Goal: Download file/media

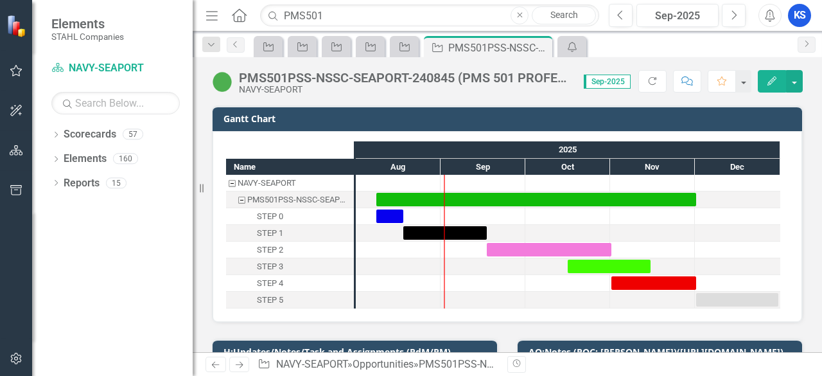
click at [519, 18] on icon "Close" at bounding box center [520, 16] width 6 height 8
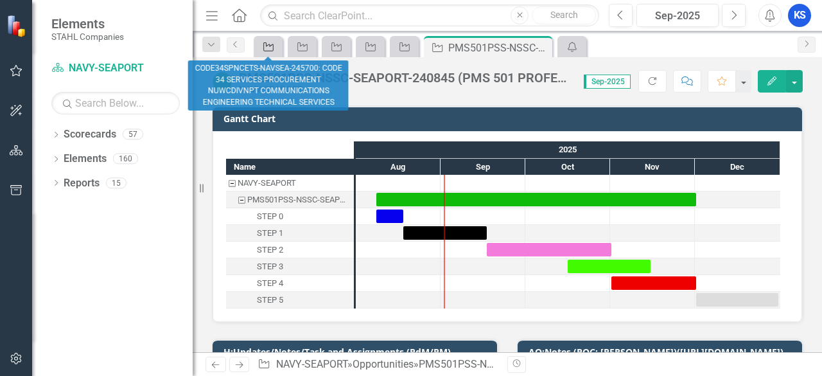
click at [272, 48] on icon "Opportunity" at bounding box center [268, 47] width 13 height 10
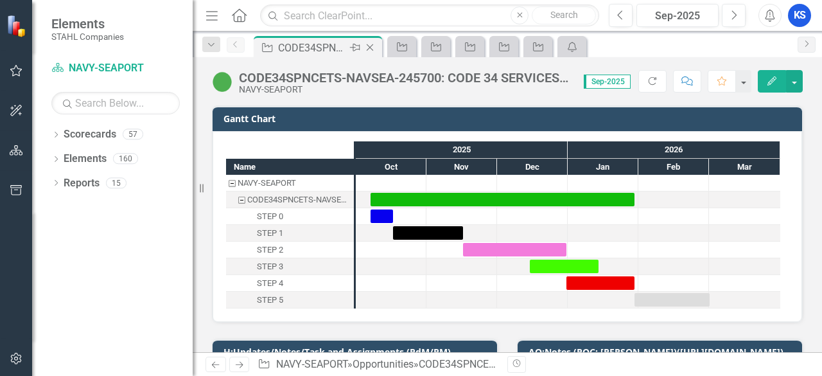
click at [371, 45] on icon "Close" at bounding box center [370, 47] width 13 height 10
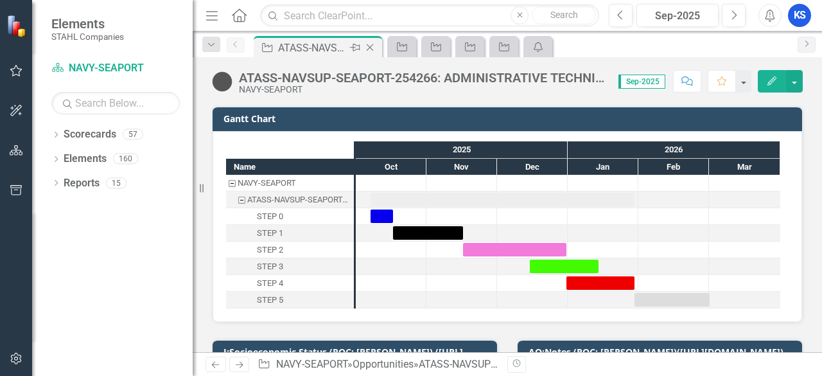
click at [369, 45] on icon "Close" at bounding box center [370, 47] width 13 height 10
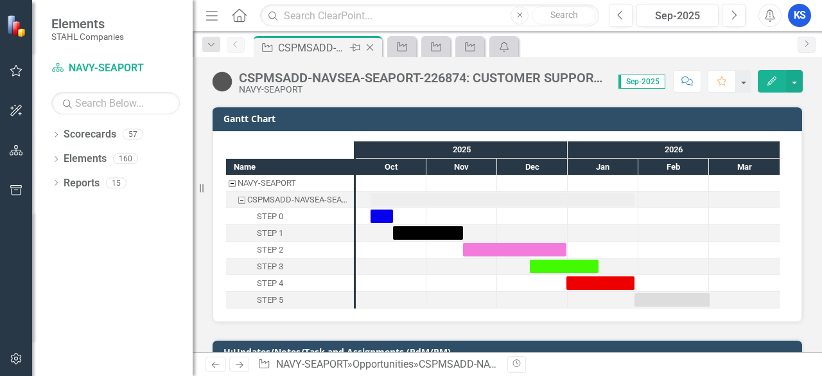
click at [373, 47] on icon "Close" at bounding box center [370, 47] width 13 height 10
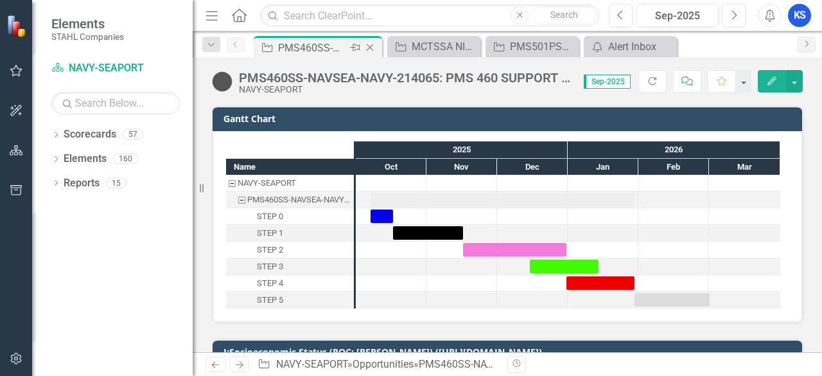
click at [369, 44] on icon "Close" at bounding box center [370, 47] width 13 height 10
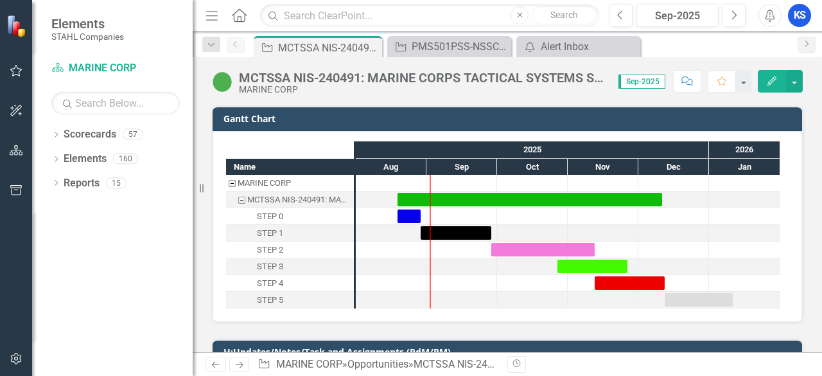
click at [0, 0] on icon at bounding box center [0, 0] width 0 height 0
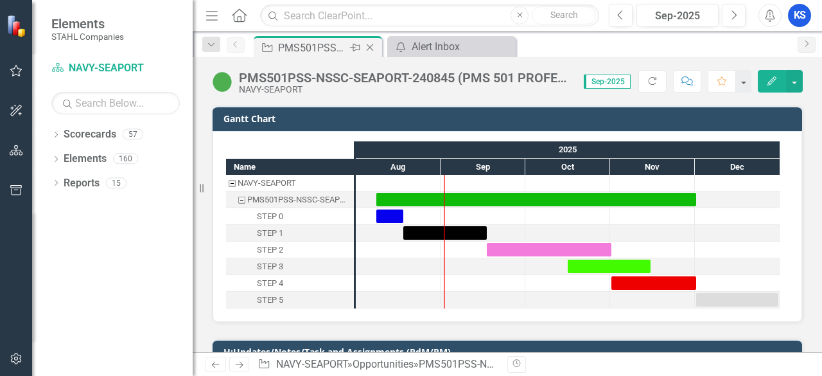
click at [370, 45] on icon "Close" at bounding box center [370, 47] width 13 height 10
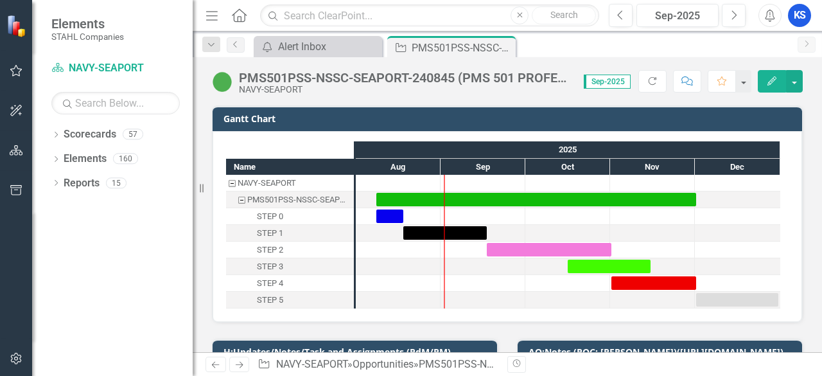
drag, startPoint x: 369, startPoint y: 46, endPoint x: 377, endPoint y: 57, distance: 13.6
click at [0, 0] on icon "Close" at bounding box center [0, 0] width 0 height 0
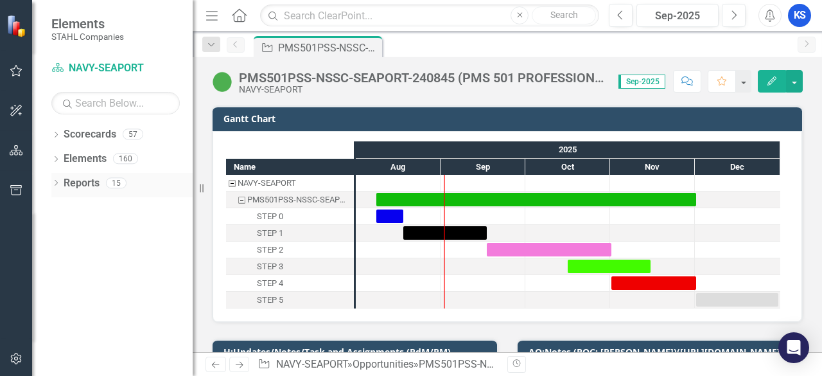
click at [59, 181] on icon "Dropdown" at bounding box center [55, 184] width 9 height 7
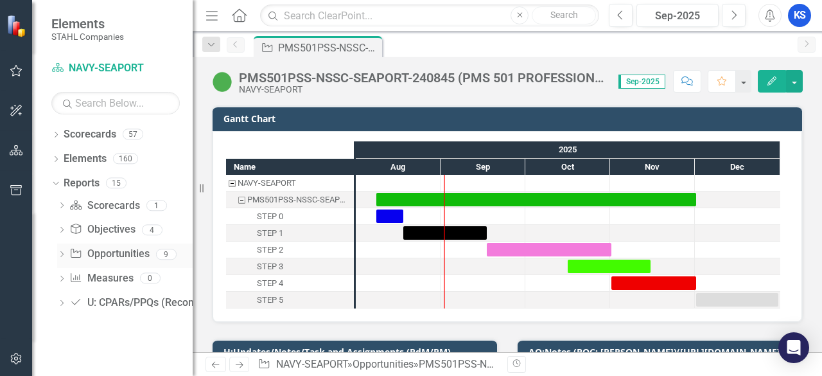
click at [64, 258] on icon "Dropdown" at bounding box center [61, 255] width 9 height 7
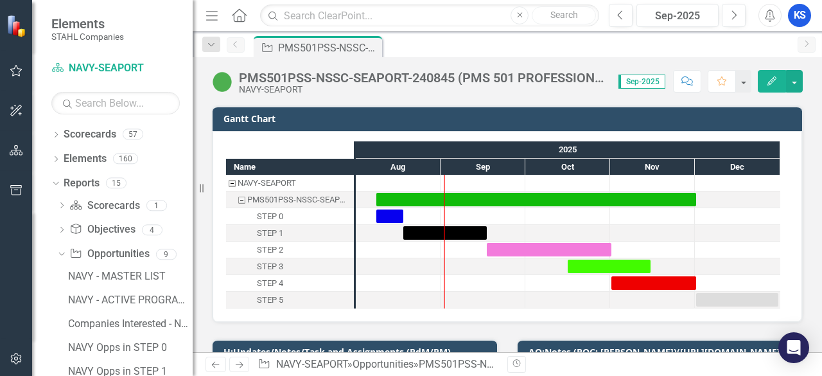
click at [239, 15] on icon "Home" at bounding box center [239, 14] width 17 height 13
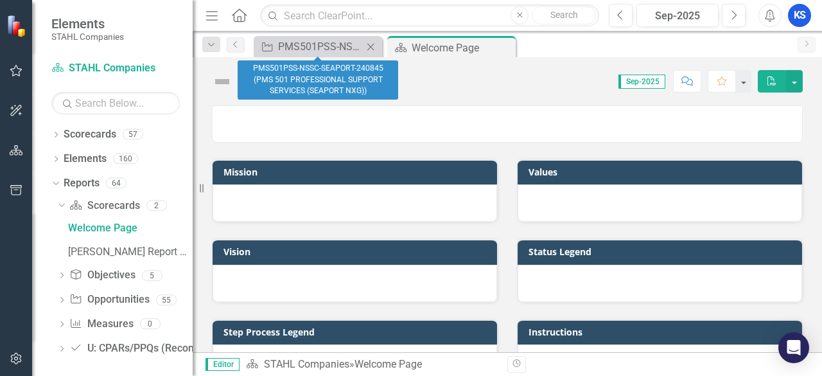
click at [371, 43] on icon "Close" at bounding box center [370, 47] width 13 height 10
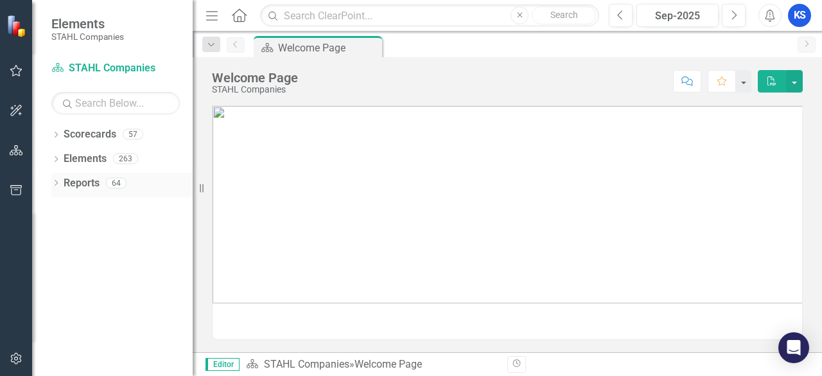
click at [58, 183] on icon "Dropdown" at bounding box center [55, 184] width 9 height 7
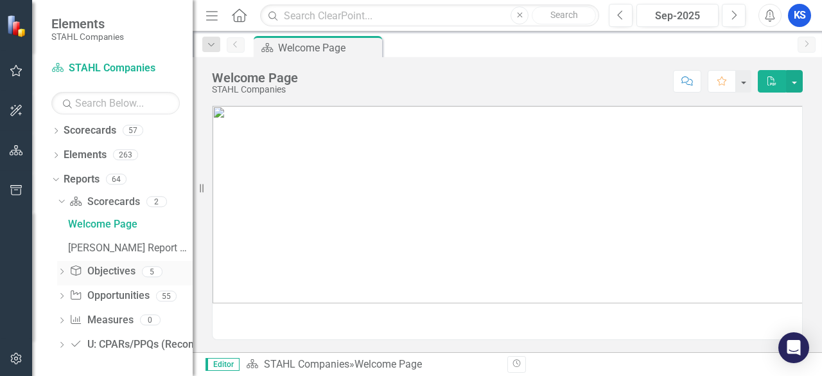
scroll to position [5, 0]
click at [65, 296] on icon "Dropdown" at bounding box center [61, 295] width 9 height 7
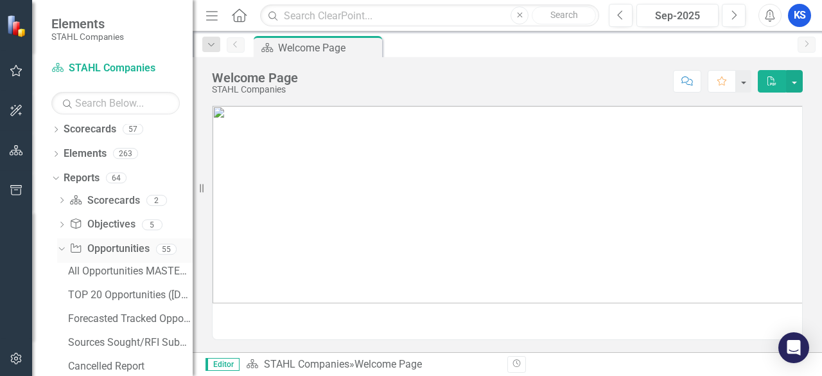
scroll to position [69, 0]
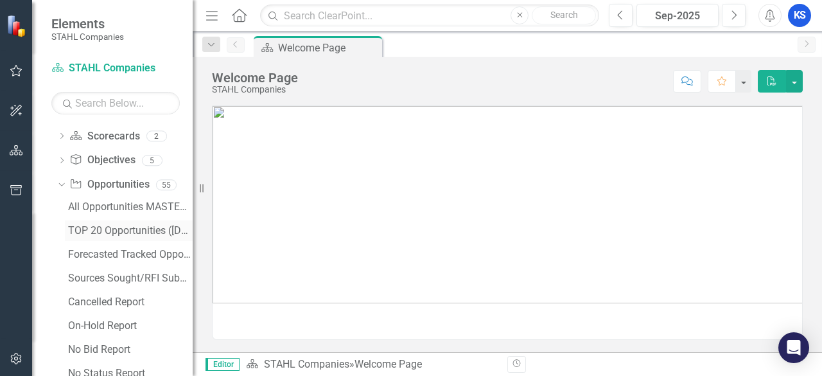
click at [105, 229] on div "TOP 20 Opportunities ([DATE] Process)" at bounding box center [130, 231] width 125 height 12
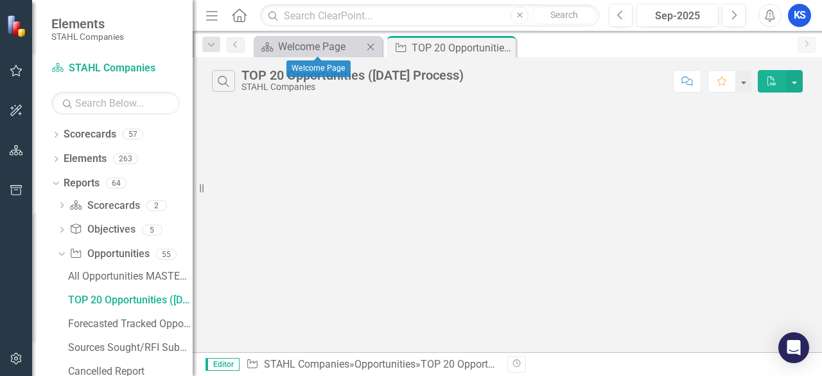
click at [373, 49] on icon "Close" at bounding box center [370, 47] width 13 height 10
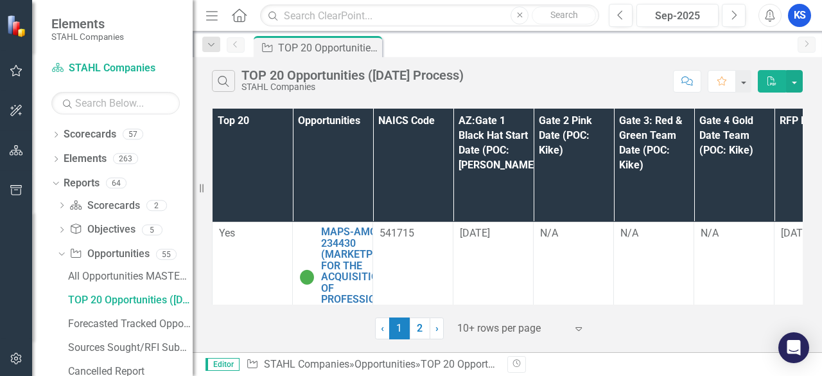
click at [576, 331] on icon "Expand" at bounding box center [578, 328] width 13 height 10
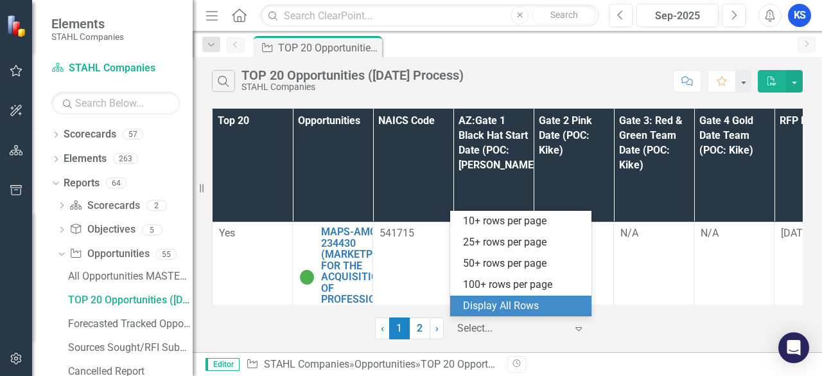
click at [497, 311] on div "Display All Rows" at bounding box center [523, 306] width 121 height 15
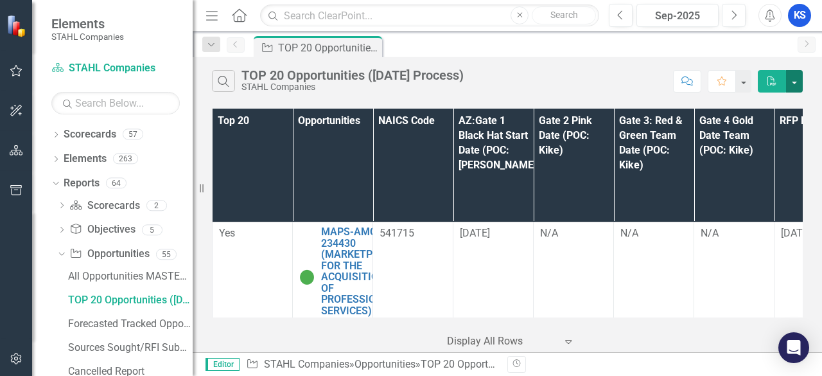
click at [792, 83] on button "button" at bounding box center [794, 81] width 17 height 22
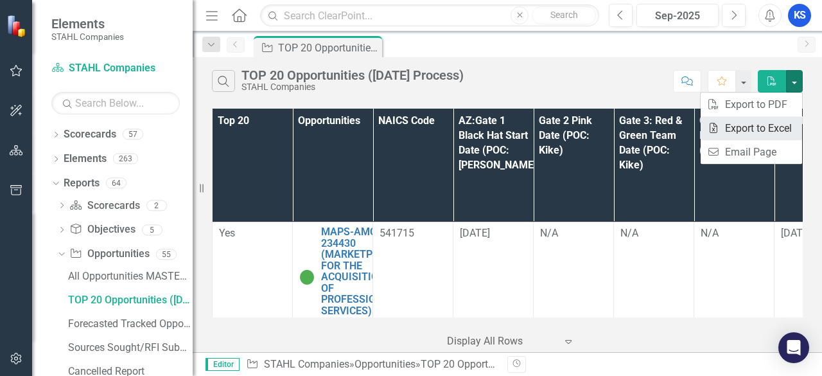
click at [747, 130] on link "Excel Export to Excel" at bounding box center [752, 128] width 102 height 24
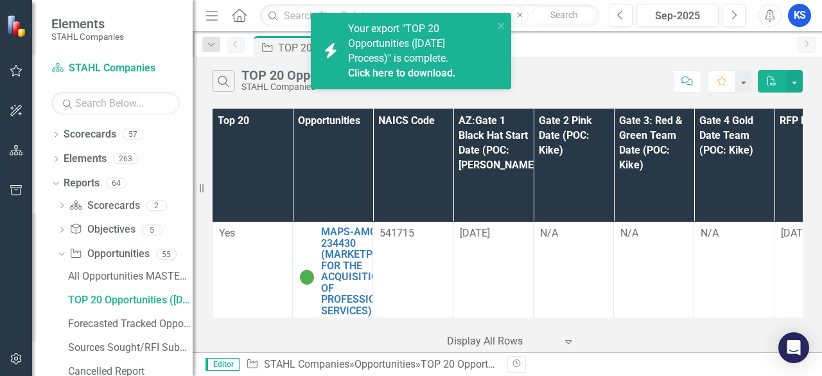
click at [387, 75] on link "Click here to download." at bounding box center [402, 73] width 108 height 12
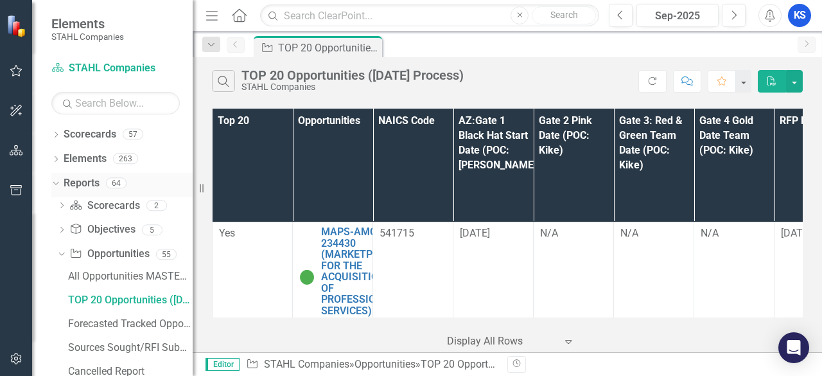
click at [73, 190] on div "Reports" at bounding box center [82, 183] width 36 height 21
click at [82, 186] on link "Reports" at bounding box center [82, 183] width 36 height 15
click at [79, 190] on link "Reports" at bounding box center [82, 183] width 36 height 15
click at [57, 184] on icon "Dropdown" at bounding box center [54, 182] width 7 height 9
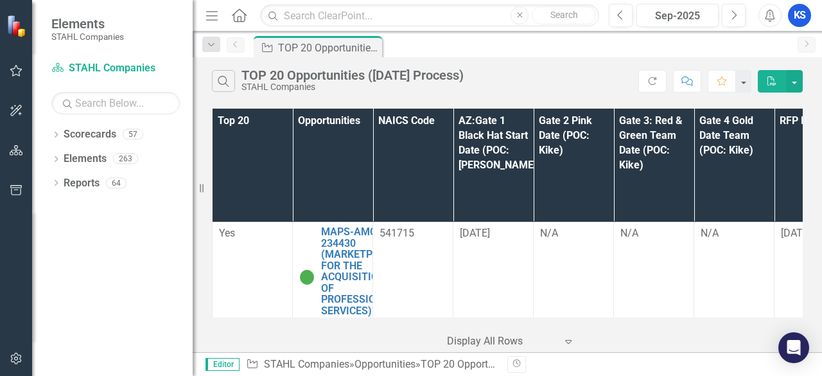
click at [243, 13] on icon "Home" at bounding box center [239, 14] width 17 height 13
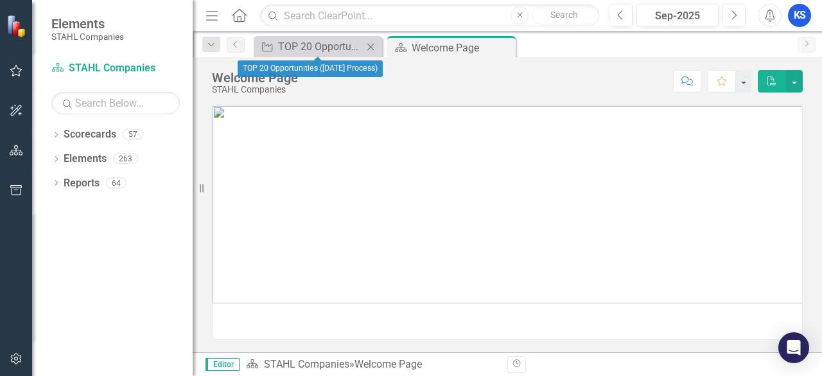
click at [369, 44] on icon at bounding box center [371, 46] width 7 height 7
